Goal: Information Seeking & Learning: Learn about a topic

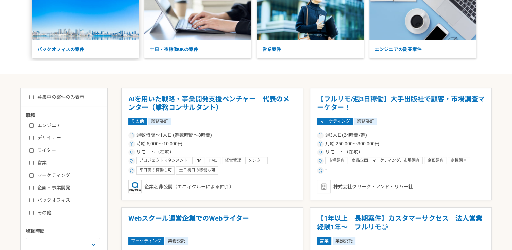
scroll to position [101, 0]
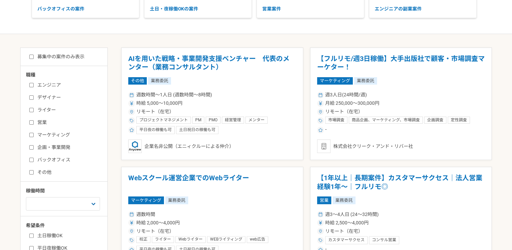
click at [33, 123] on input "営業" at bounding box center [31, 122] width 4 height 4
checkbox input "true"
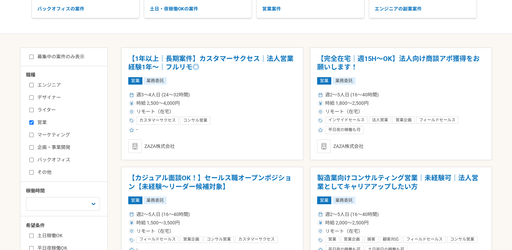
click at [33, 133] on input "マーケティング" at bounding box center [31, 135] width 4 height 4
checkbox input "true"
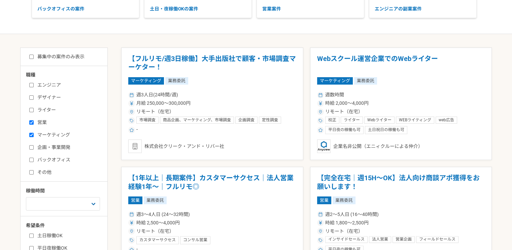
click at [31, 147] on input "企画・事業開発" at bounding box center [31, 147] width 4 height 4
checkbox input "true"
